Goal: Ask a question

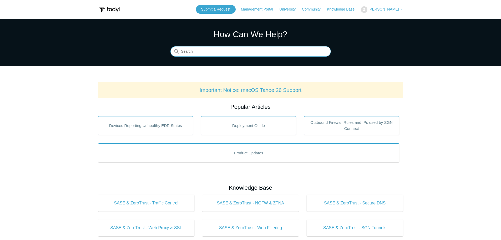
click at [239, 53] on input "Search" at bounding box center [250, 51] width 160 height 11
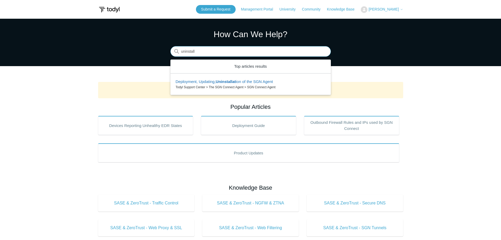
type input "uninstall"
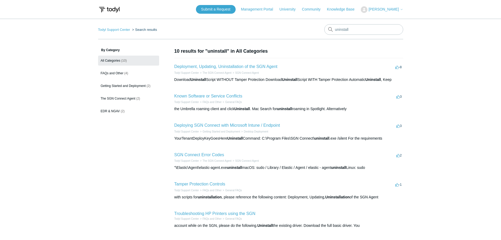
click at [220, 62] on li "Deployment, Updating, Uninstallation of the SGN Agent -8 votes -8 Todyl Support…" at bounding box center [288, 73] width 229 height 30
click at [220, 66] on link "Deployment, Updating, Uninstallation of the SGN Agent" at bounding box center [225, 66] width 103 height 4
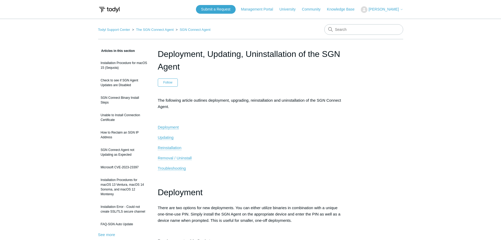
click at [175, 158] on span "Removal / Uninstall" at bounding box center [175, 157] width 34 height 4
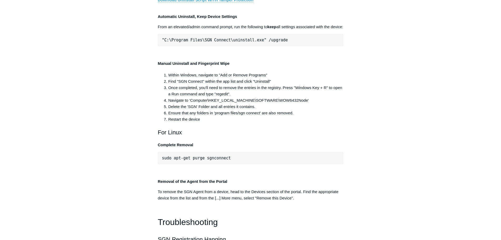
scroll to position [1049, 0]
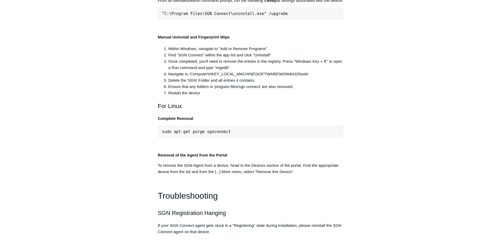
copy div ""C:\Program Files\SGN Connect\uninstall.exe""
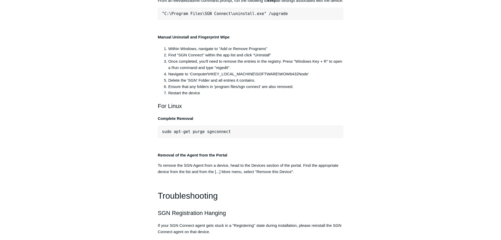
drag, startPoint x: 198, startPoint y: 110, endPoint x: 130, endPoint y: 119, distance: 69.2
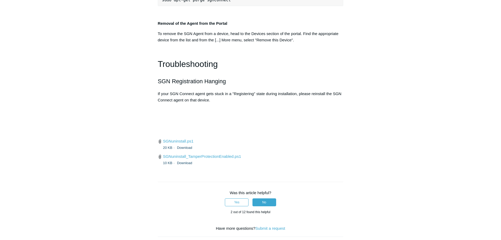
scroll to position [1154, 0]
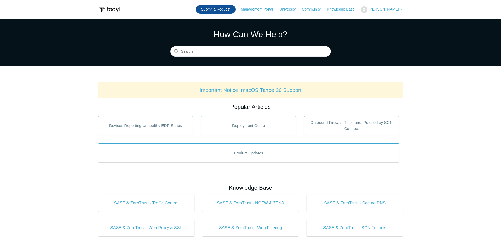
click at [233, 7] on link "Submit a Request" at bounding box center [216, 9] width 40 height 9
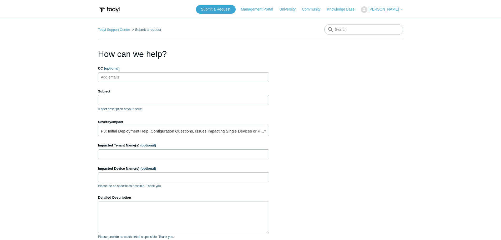
click at [135, 78] on ul "Add emails" at bounding box center [183, 77] width 171 height 10
type input "nwilliams@centurygroup.net"
click at [131, 99] on input "Subject" at bounding box center [183, 100] width 171 height 10
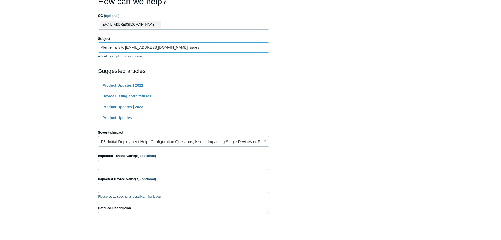
scroll to position [79, 0]
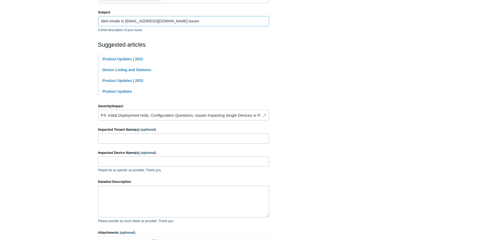
type input "Alert emails to [EMAIL_ADDRESS][DOMAIN_NAME] issues"
click at [129, 113] on link "P3: Initial Deployment Help, Configuration Questions, Issues Impacting Single D…" at bounding box center [183, 115] width 171 height 11
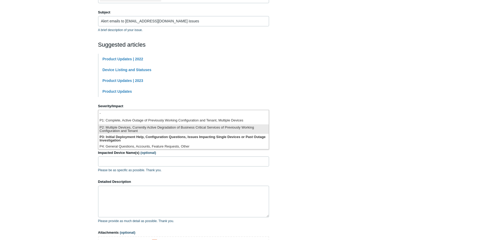
click at [130, 128] on li "P2: Multiple Devices, Currently Active Degradation of Business Critical Service…" at bounding box center [183, 128] width 170 height 9
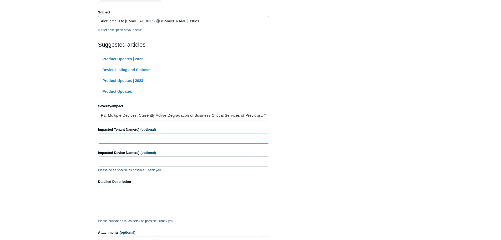
click at [121, 139] on input "Impacted Tenant Name(s) (optional)" at bounding box center [183, 138] width 171 height 10
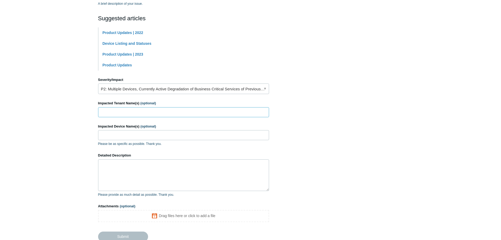
click at [130, 112] on input "Impacted Tenant Name(s) (optional)" at bounding box center [183, 112] width 171 height 10
type input "Century Solutions Group"
click at [133, 133] on input "Impacted Device Name(s) (optional)" at bounding box center [183, 135] width 171 height 10
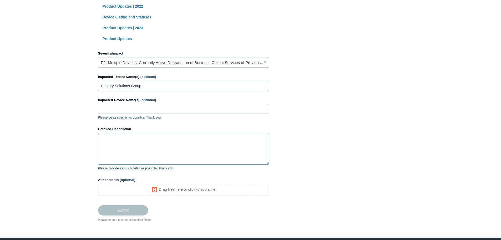
click at [115, 142] on textarea "Detailed Description" at bounding box center [183, 149] width 171 height 32
paste textarea "I wanted to reach out because earlier today, we were having some issues with ou…"
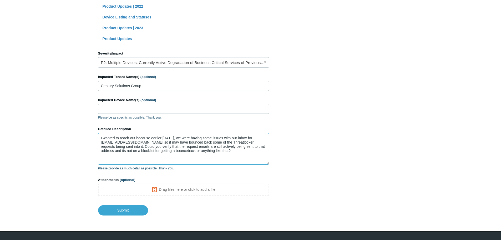
click at [101, 138] on textarea "I wanted to reach out because earlier today, we were having some issues with ou…" at bounding box center [183, 149] width 171 height 32
click at [219, 142] on textarea "I wanted to reach out because earlier today, we were having some issues with ou…" at bounding box center [183, 149] width 171 height 32
click at [101, 145] on textarea "I wanted to reach out because earlier today, we were having some issues with ou…" at bounding box center [183, 149] width 171 height 32
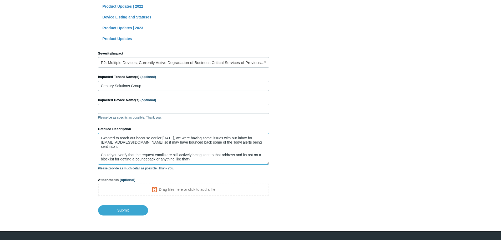
scroll to position [144, 0]
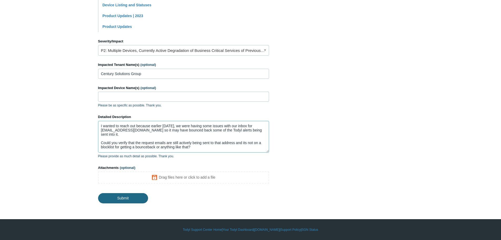
type textarea "I wanted to reach out because earlier today, we were having some issues with ou…"
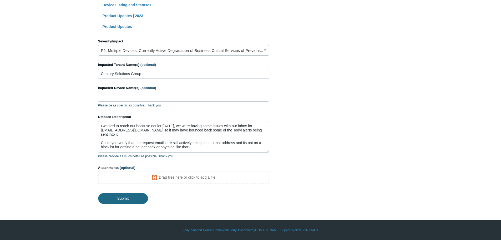
click at [126, 199] on input "Submit" at bounding box center [123, 198] width 50 height 11
